Goal: Find specific page/section

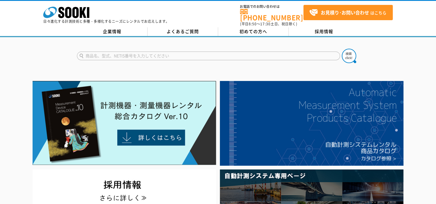
type input "商品名、型式、NETIS番号を入力してください"
click at [98, 52] on input "text" at bounding box center [208, 56] width 263 height 9
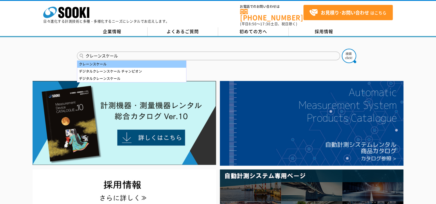
type input "クレーンスケール"
click at [98, 60] on div "クレーンスケール" at bounding box center [131, 63] width 109 height 7
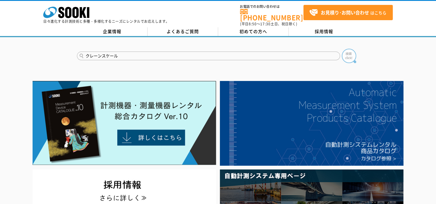
click at [348, 53] on img at bounding box center [349, 56] width 14 height 14
